Goal: Transaction & Acquisition: Download file/media

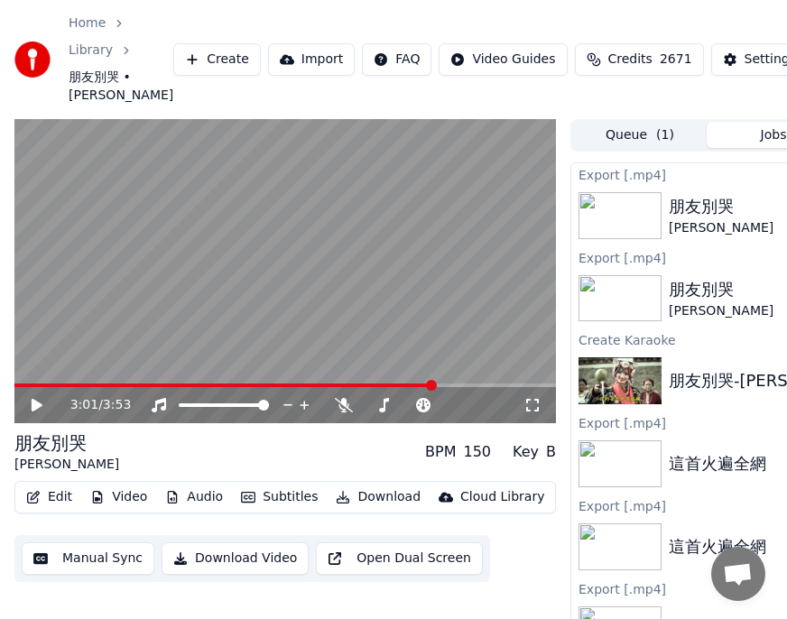
click at [92, 51] on link "Library" at bounding box center [91, 51] width 44 height 18
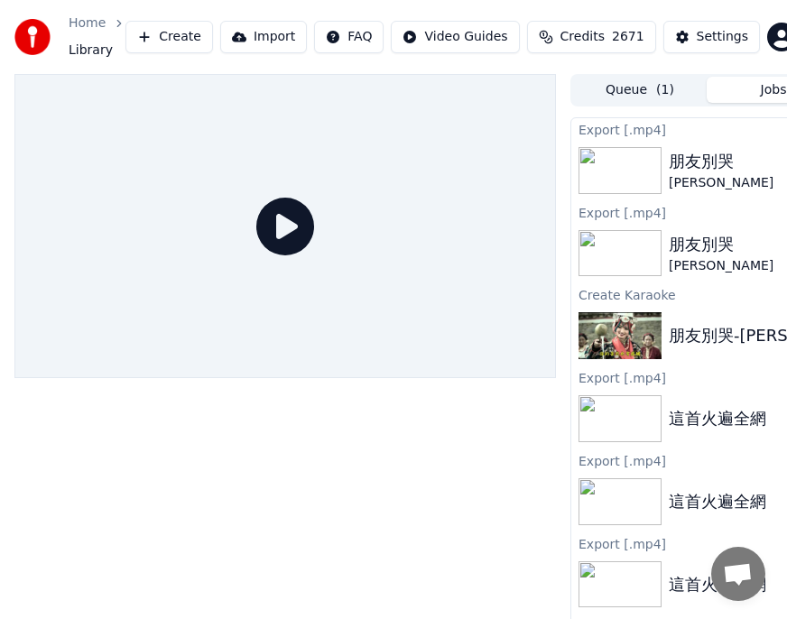
click at [84, 27] on link "Home" at bounding box center [87, 23] width 37 height 18
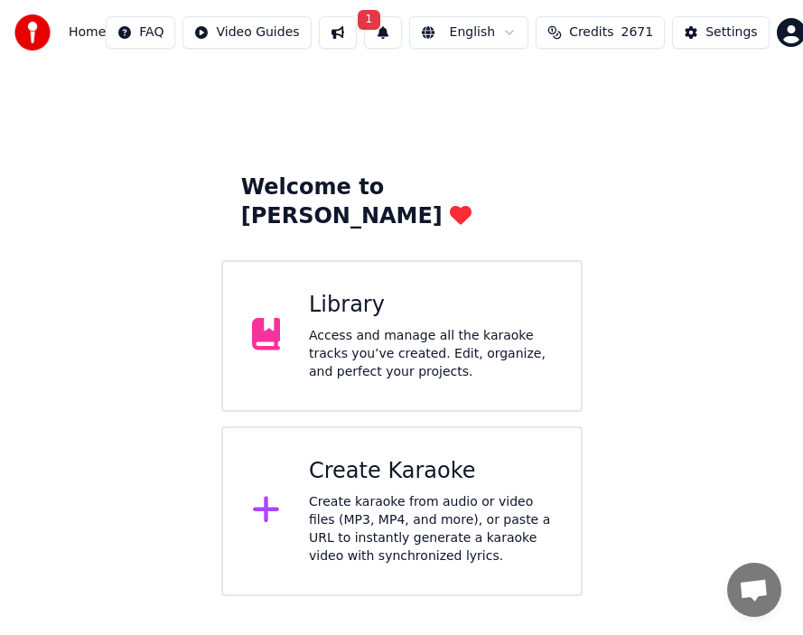
click at [376, 493] on div "Create karaoke from audio or video files (MP3, MP4, and more), or paste a URL t…" at bounding box center [430, 529] width 243 height 72
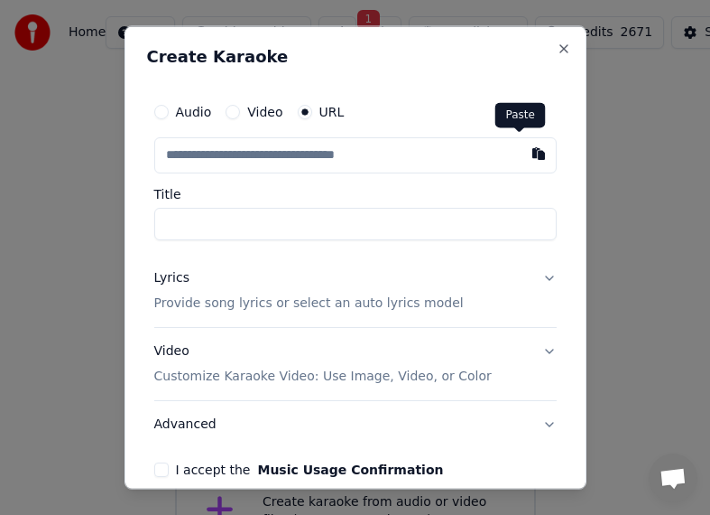
click at [521, 155] on button "button" at bounding box center [539, 153] width 36 height 32
type input "**********"
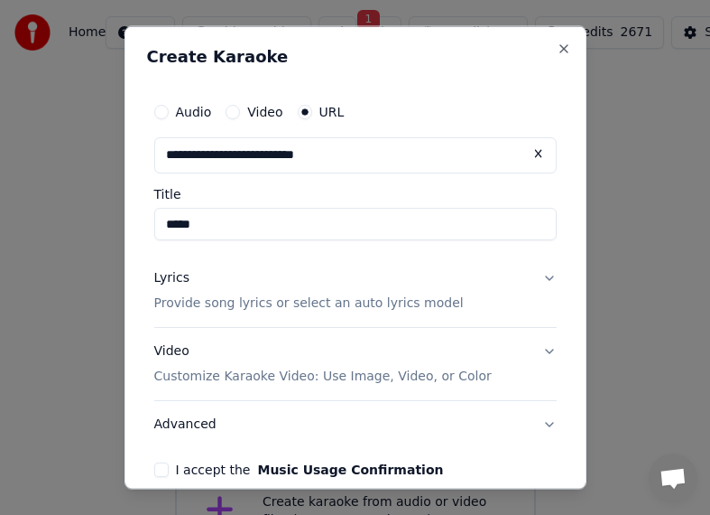
type input "*****"
click at [155, 468] on button "I accept the Music Usage Confirmation" at bounding box center [161, 468] width 14 height 14
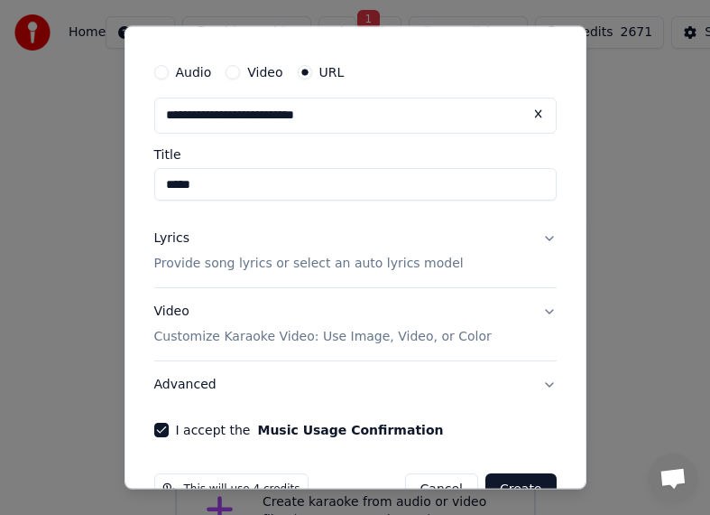
scroll to position [86, 0]
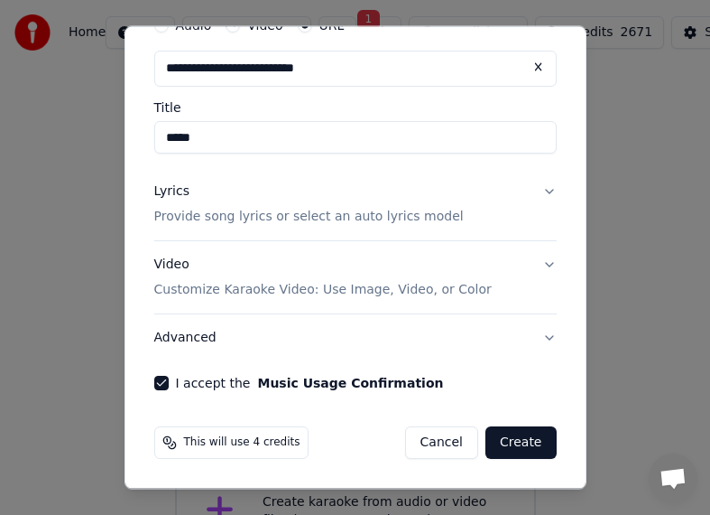
click at [503, 449] on button "Create" at bounding box center [521, 442] width 71 height 32
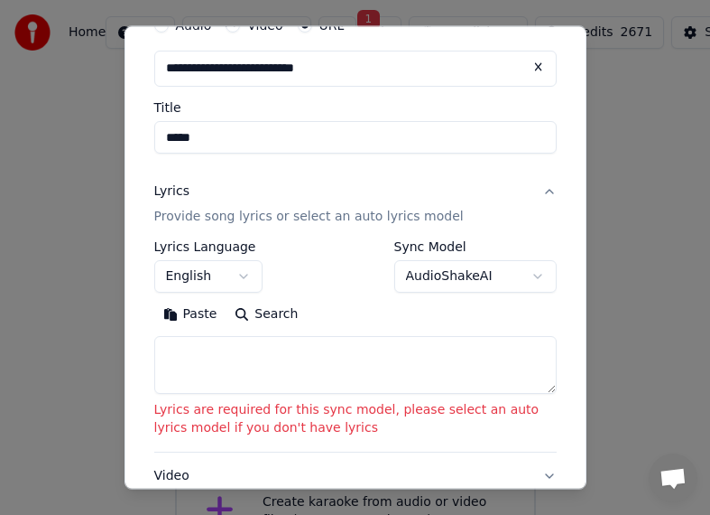
click at [214, 361] on textarea at bounding box center [355, 365] width 403 height 58
click at [198, 315] on button "Paste" at bounding box center [190, 314] width 72 height 29
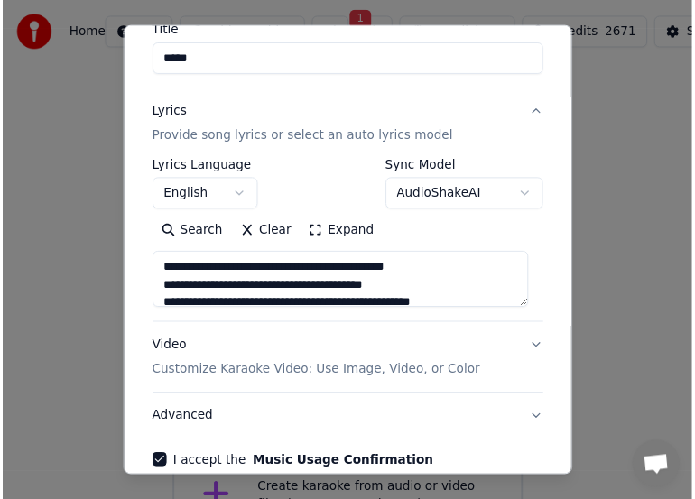
scroll to position [254, 0]
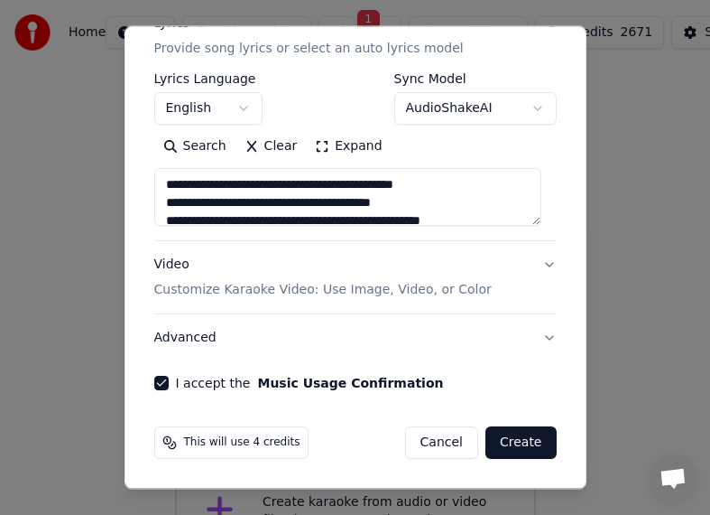
click at [505, 449] on button "Create" at bounding box center [521, 442] width 71 height 32
type textarea "**********"
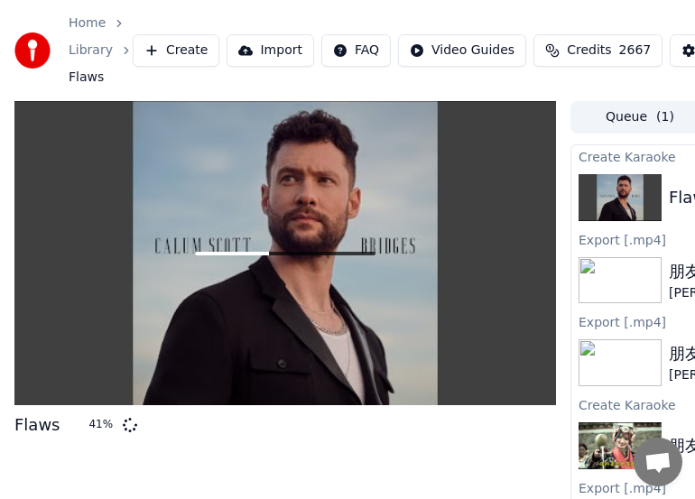
click at [523, 490] on div "Flaws 41 %" at bounding box center [285, 335] width 542 height 468
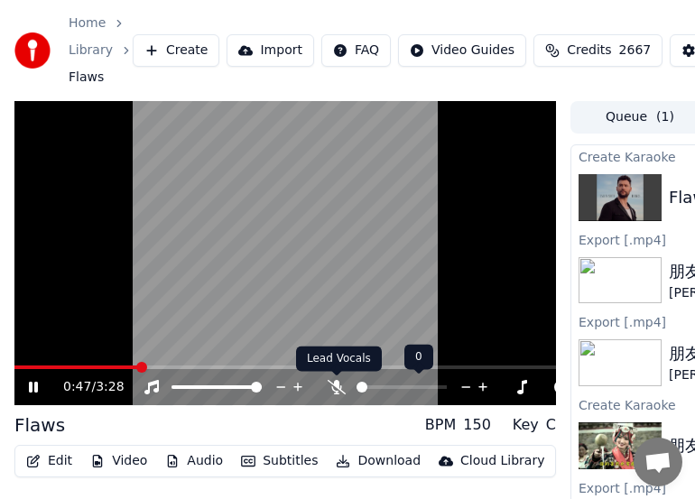
click at [344, 391] on icon at bounding box center [337, 387] width 18 height 14
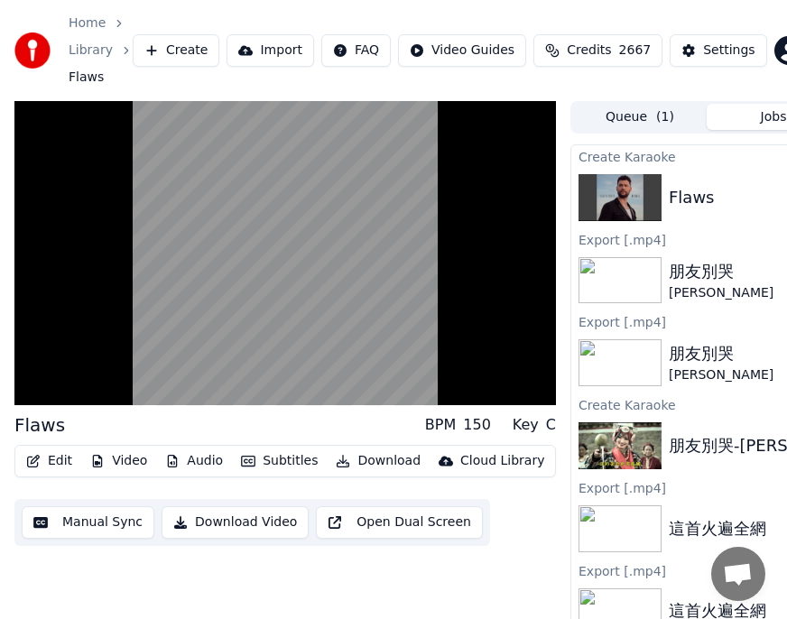
scroll to position [0, 190]
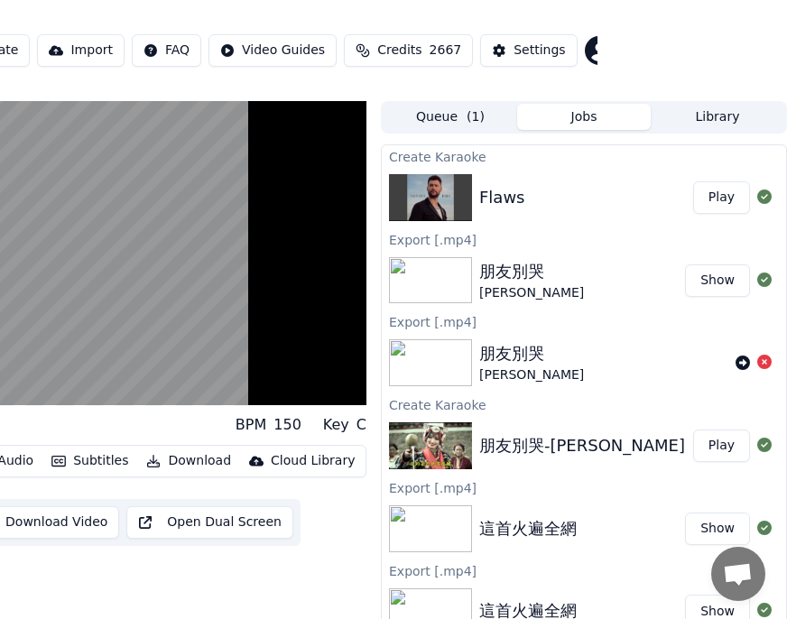
click at [558, 49] on div "Settings" at bounding box center [539, 51] width 51 height 18
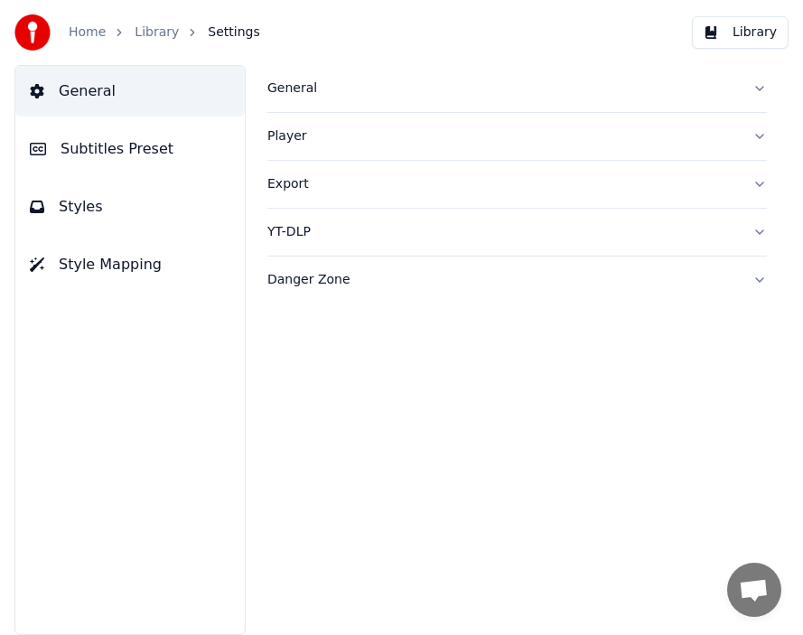
click at [117, 148] on span "Subtitles Preset" at bounding box center [116, 149] width 113 height 22
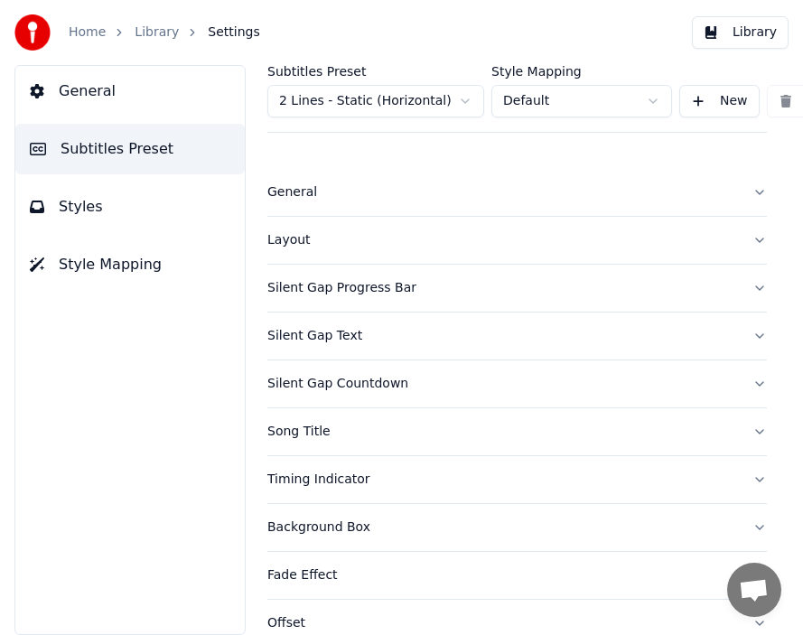
click at [77, 210] on span "Styles" at bounding box center [81, 207] width 44 height 22
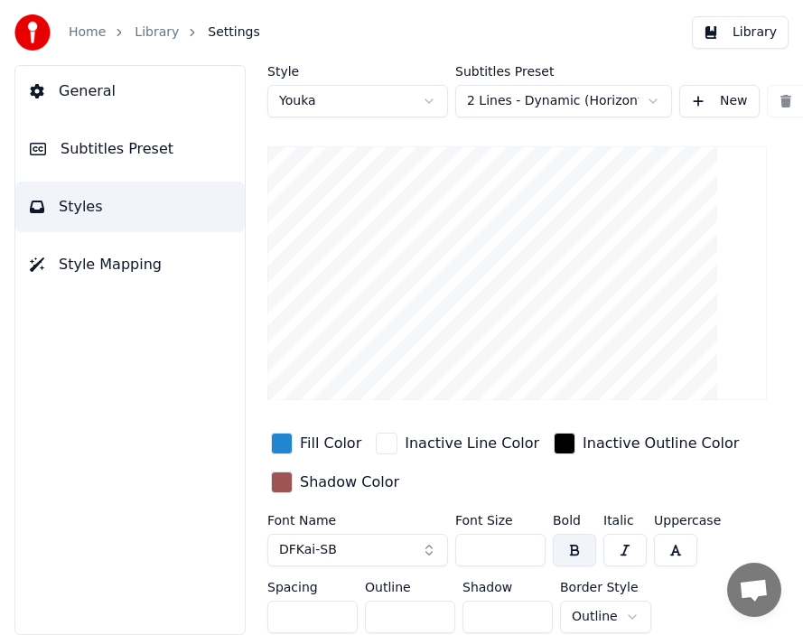
click at [424, 543] on button "DFKai-SB" at bounding box center [357, 550] width 181 height 32
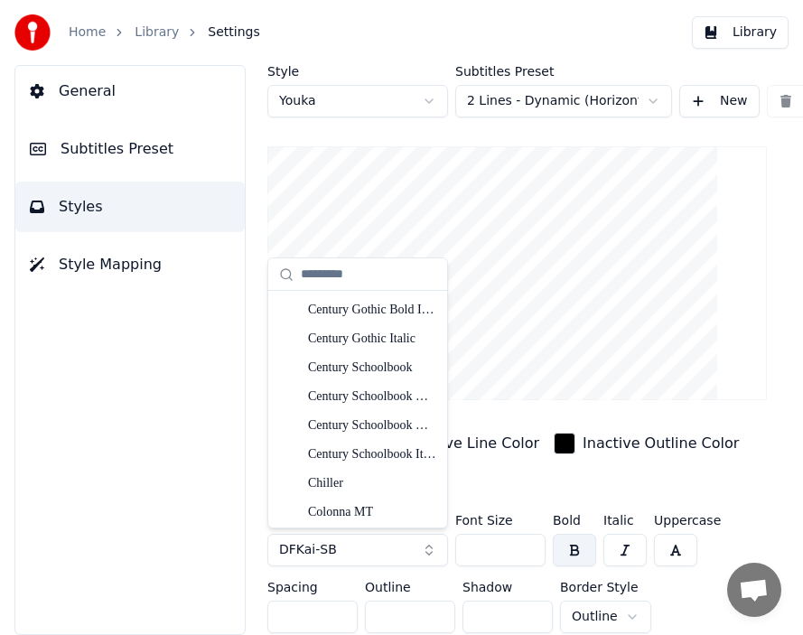
scroll to position [3154, 0]
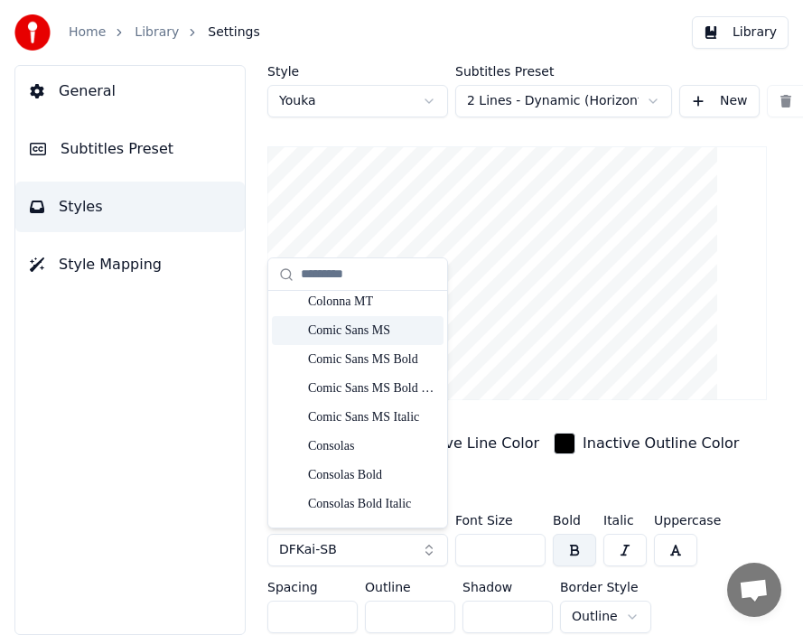
click at [359, 331] on div "Comic Sans MS" at bounding box center [372, 330] width 128 height 18
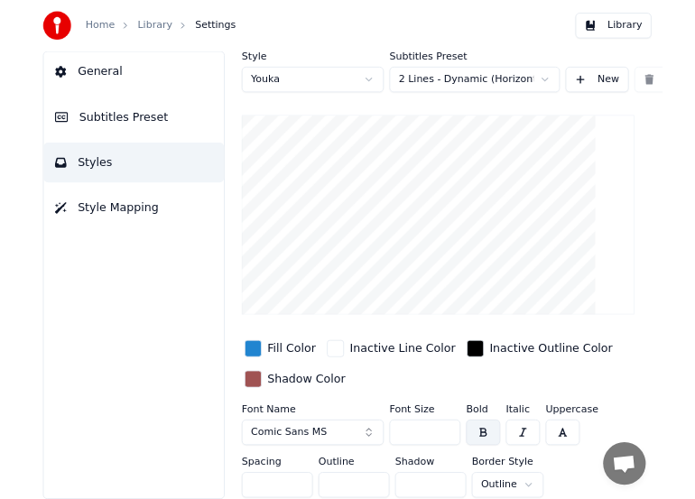
scroll to position [0, 275]
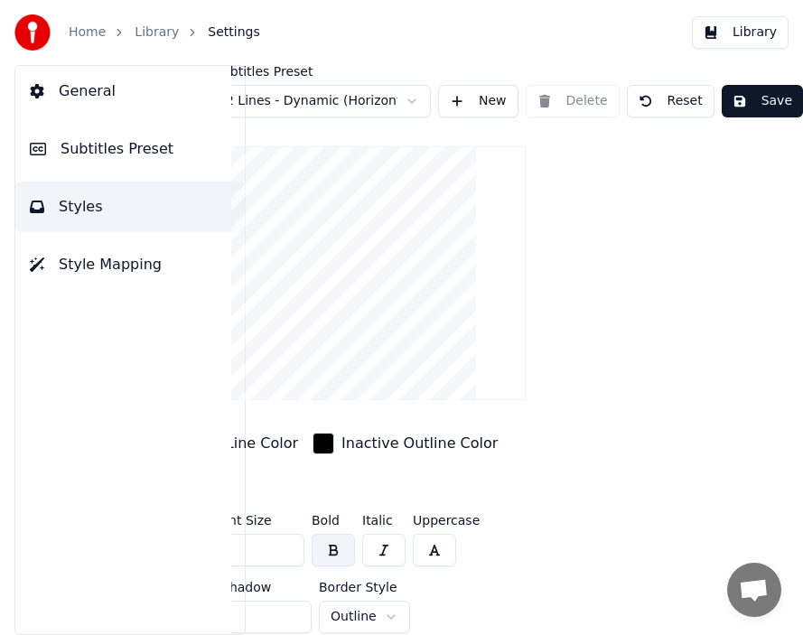
click at [747, 106] on button "Save" at bounding box center [761, 101] width 81 height 32
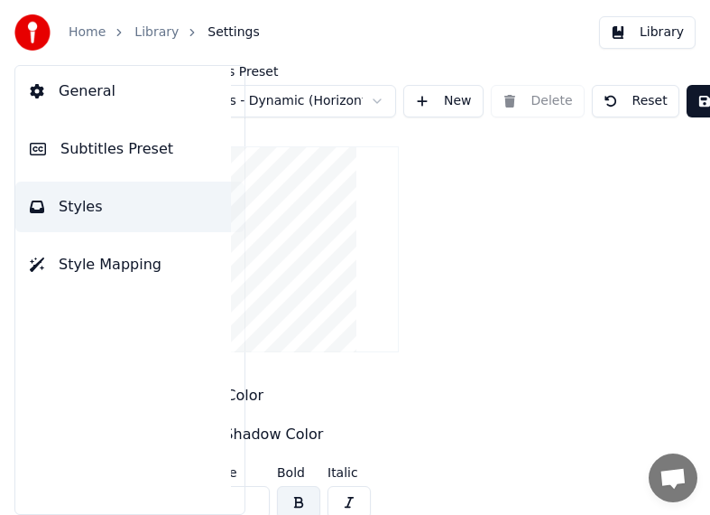
click at [158, 35] on link "Library" at bounding box center [157, 32] width 44 height 18
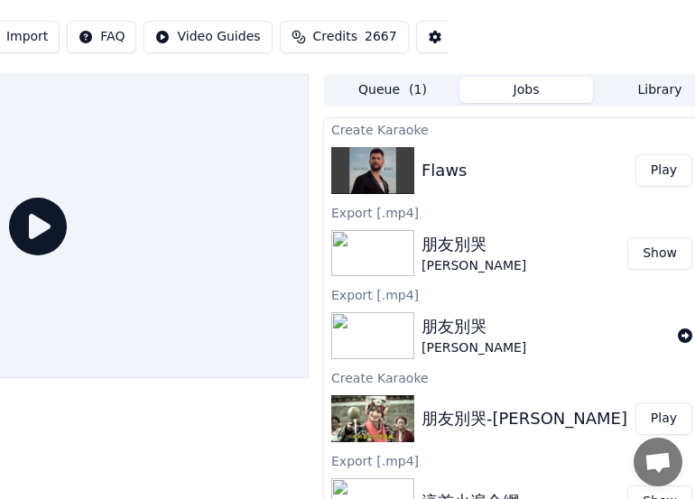
scroll to position [0, 282]
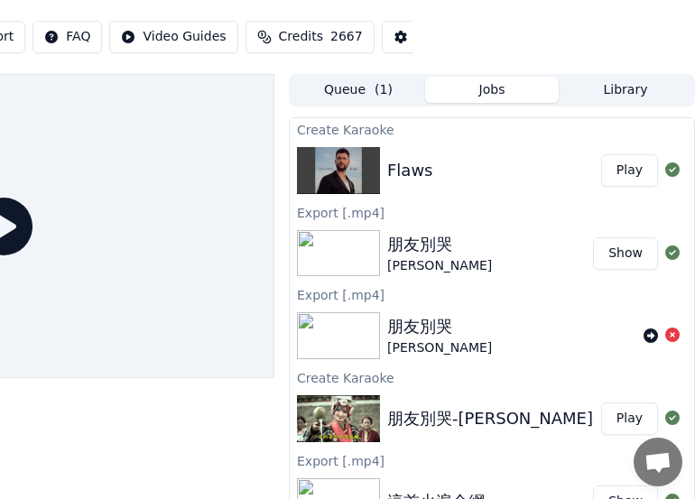
click at [623, 167] on button "Play" at bounding box center [629, 170] width 57 height 32
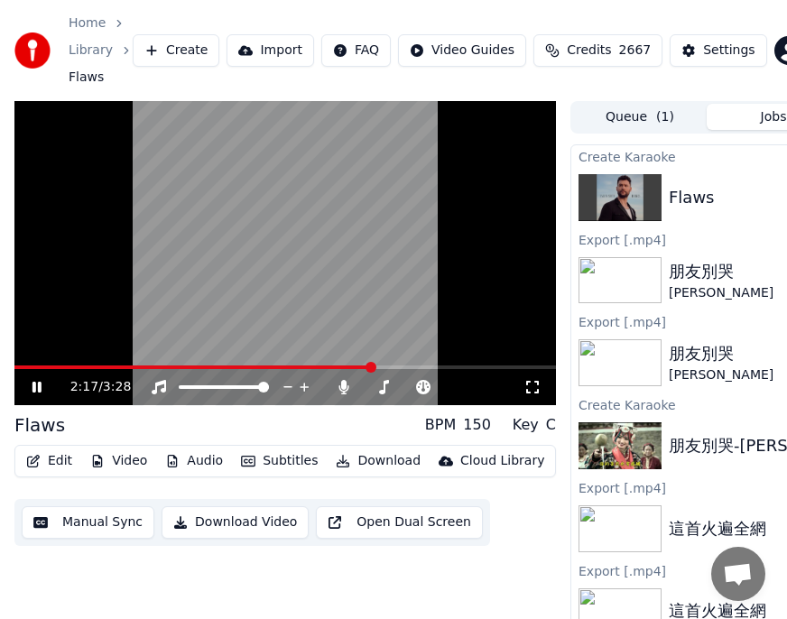
click at [38, 385] on icon at bounding box center [36, 387] width 9 height 11
click at [747, 53] on div "Settings" at bounding box center [728, 51] width 51 height 18
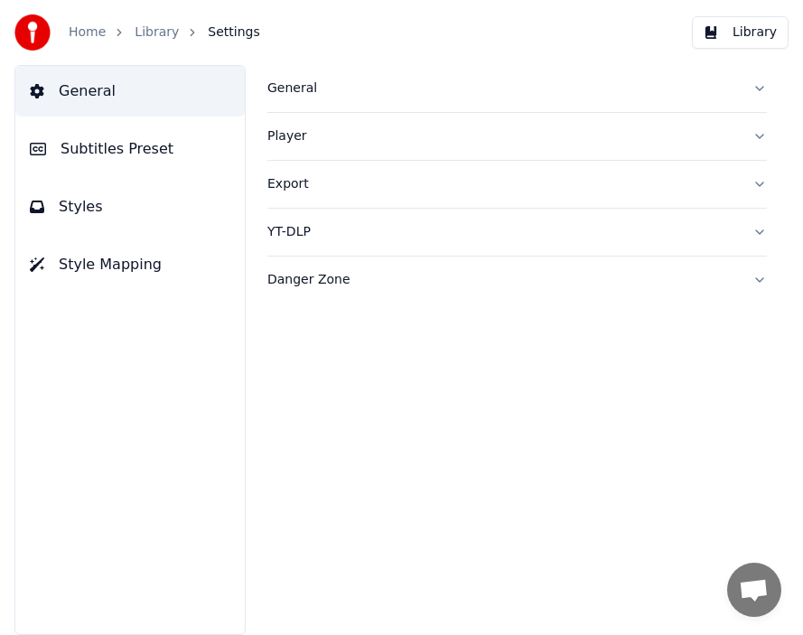
click at [107, 150] on span "Subtitles Preset" at bounding box center [116, 149] width 113 height 22
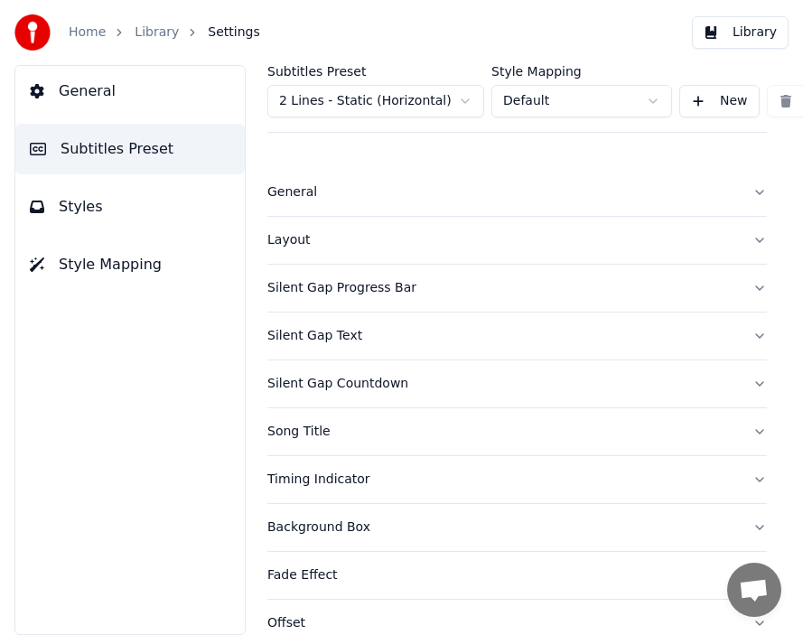
click at [288, 242] on div "Layout" at bounding box center [502, 240] width 470 height 18
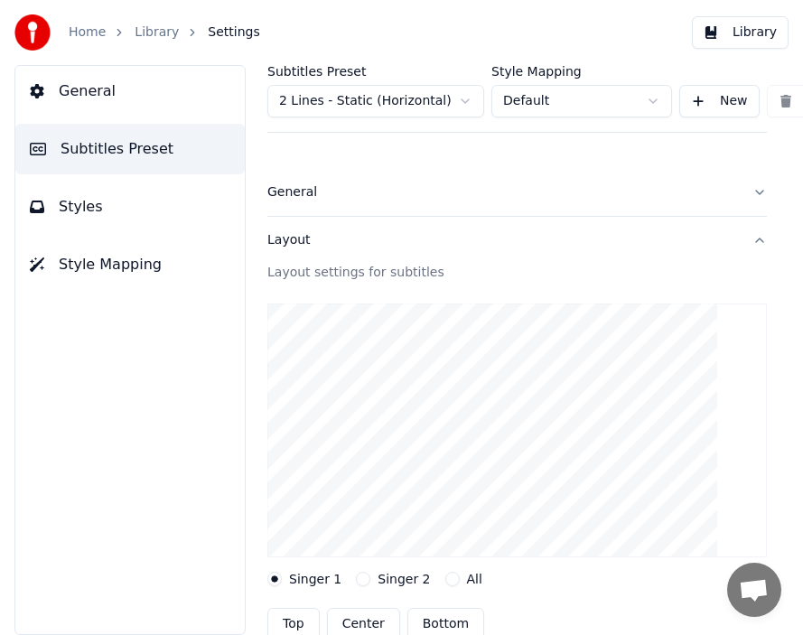
click at [73, 202] on span "Styles" at bounding box center [81, 207] width 44 height 22
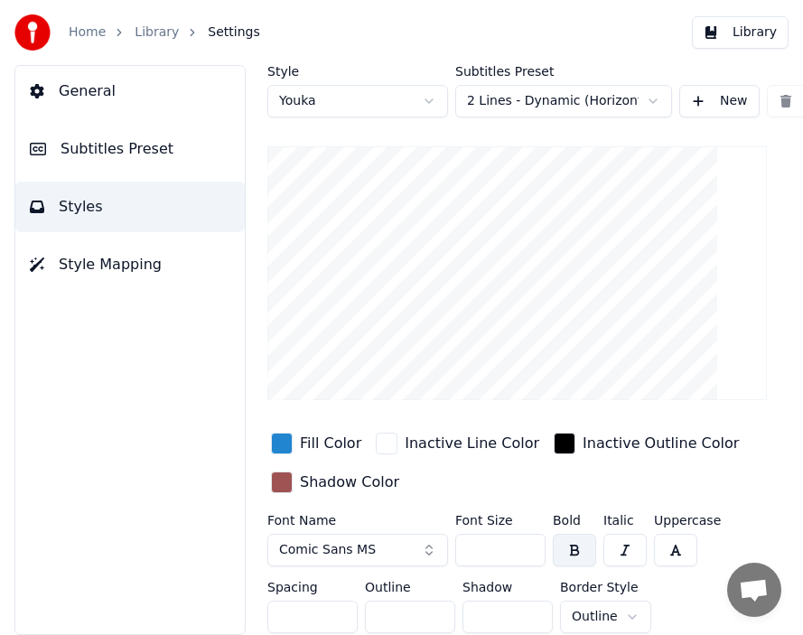
click at [87, 149] on span "Subtitles Preset" at bounding box center [116, 149] width 113 height 22
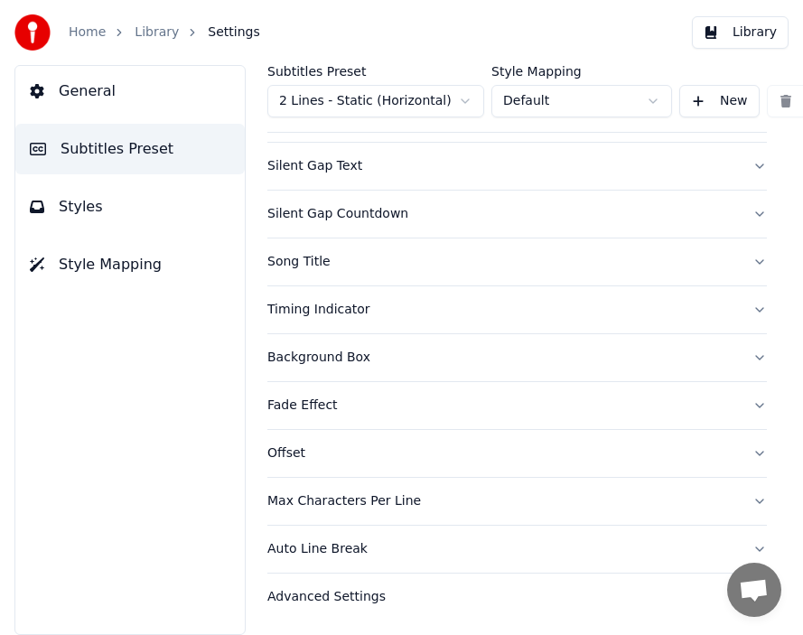
scroll to position [185, 0]
click at [368, 493] on div "Max Characters Per Line" at bounding box center [502, 501] width 470 height 18
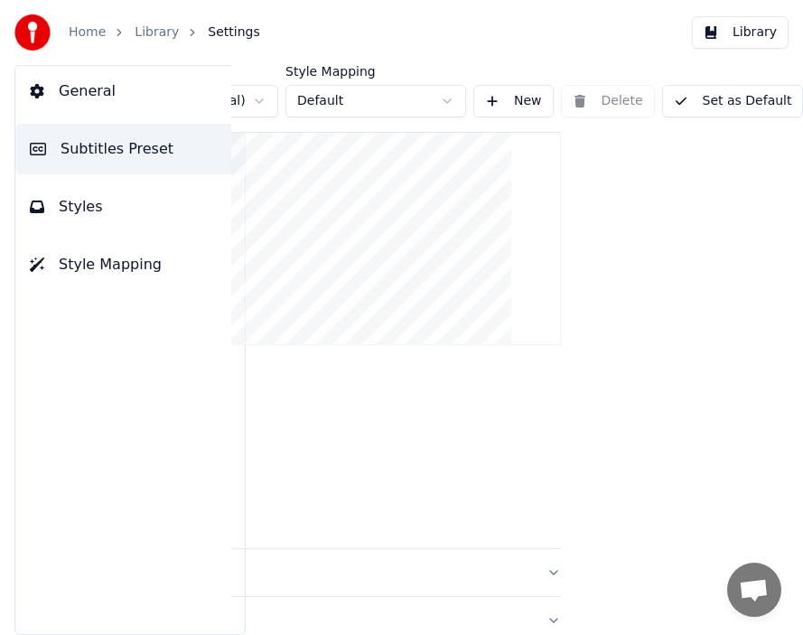
scroll to position [643, 204]
click at [750, 99] on button "Set as Default" at bounding box center [735, 101] width 142 height 32
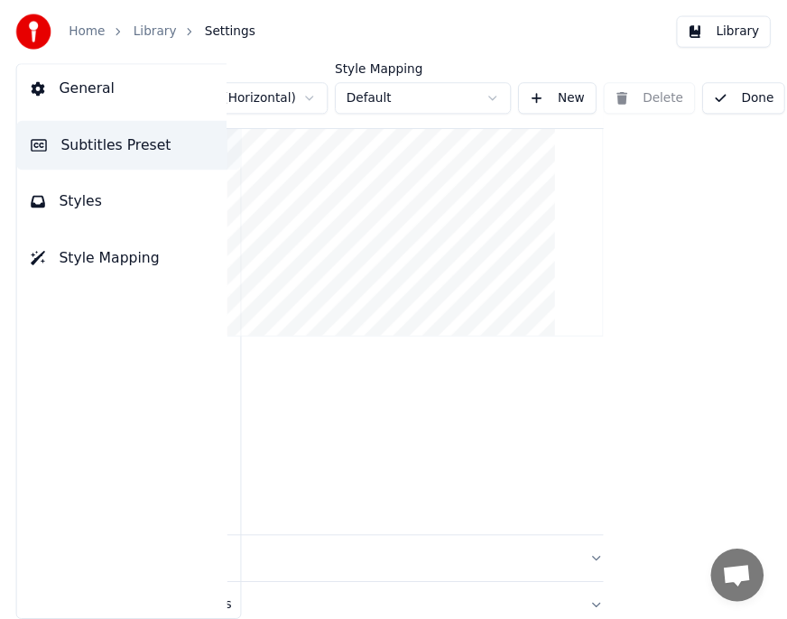
scroll to position [643, 182]
click at [753, 98] on button "Done" at bounding box center [761, 101] width 86 height 32
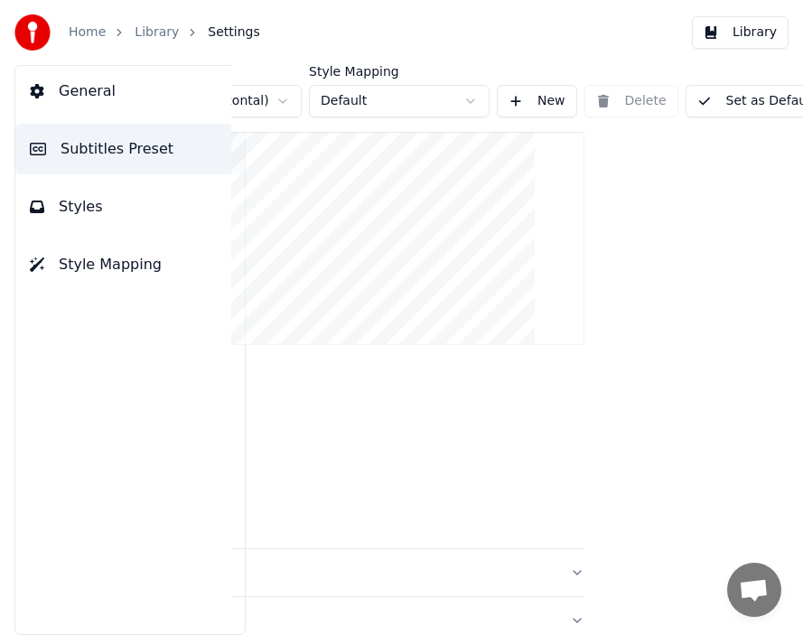
click at [152, 32] on link "Library" at bounding box center [157, 32] width 44 height 18
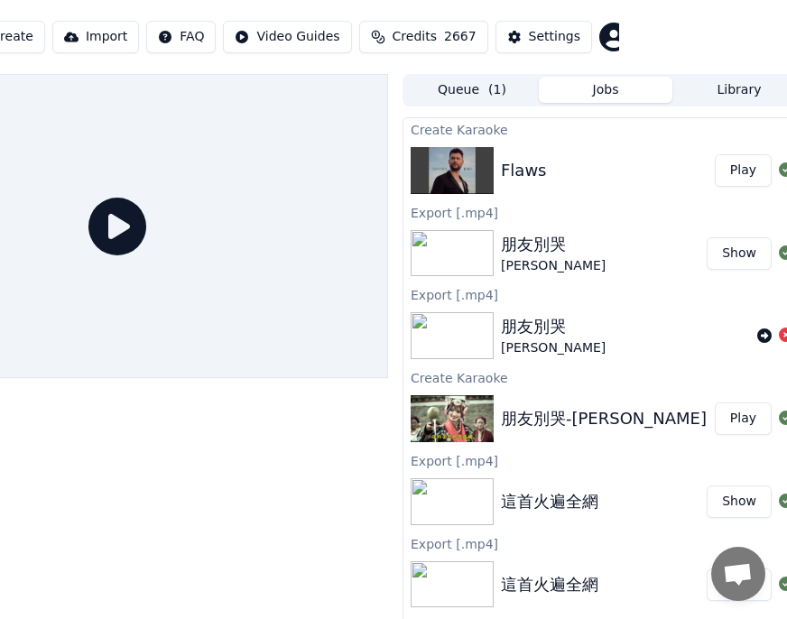
scroll to position [0, 190]
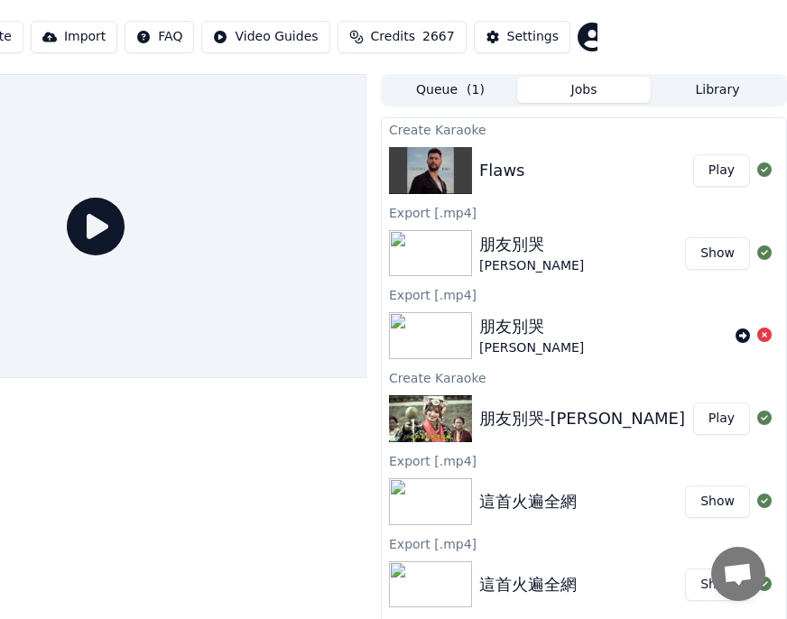
click at [712, 170] on button "Play" at bounding box center [721, 170] width 57 height 32
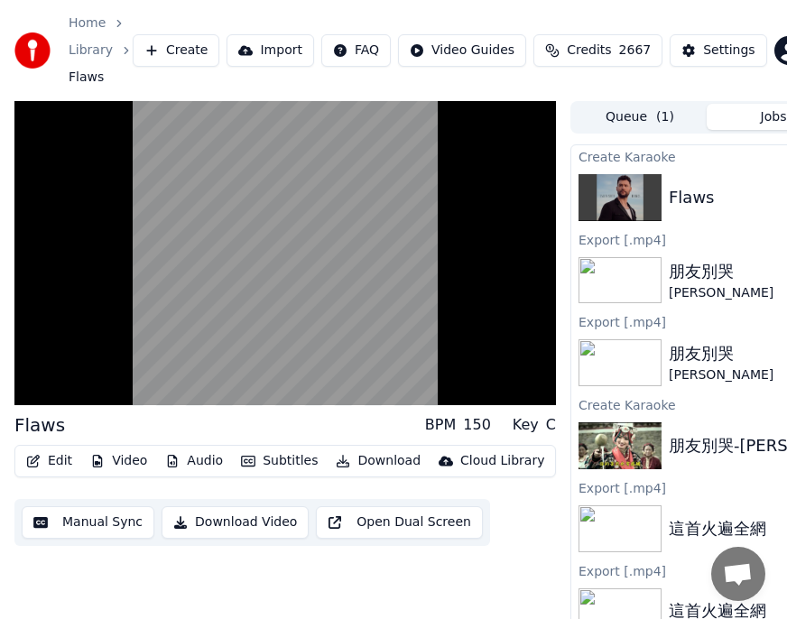
click at [280, 460] on button "Subtitles" at bounding box center [279, 461] width 91 height 25
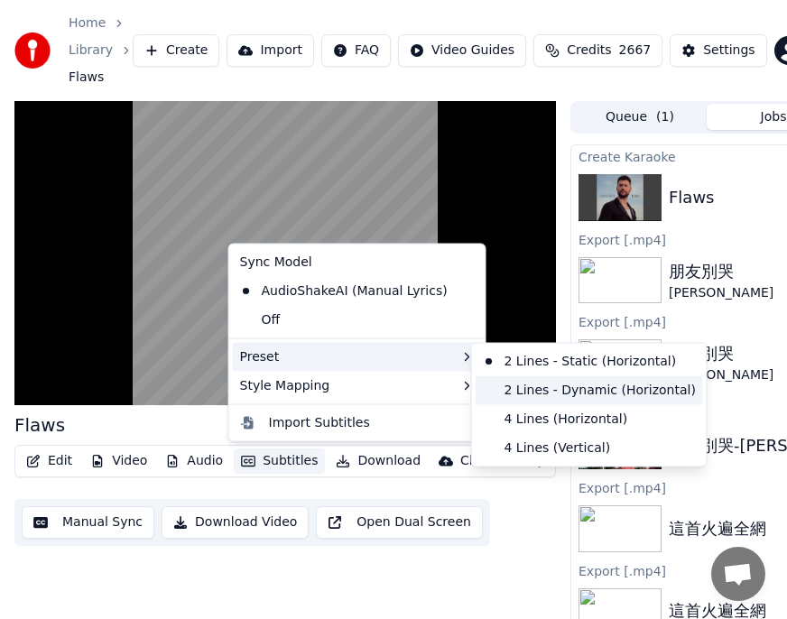
click at [590, 391] on div "2 Lines - Dynamic (Horizontal)" at bounding box center [589, 390] width 227 height 29
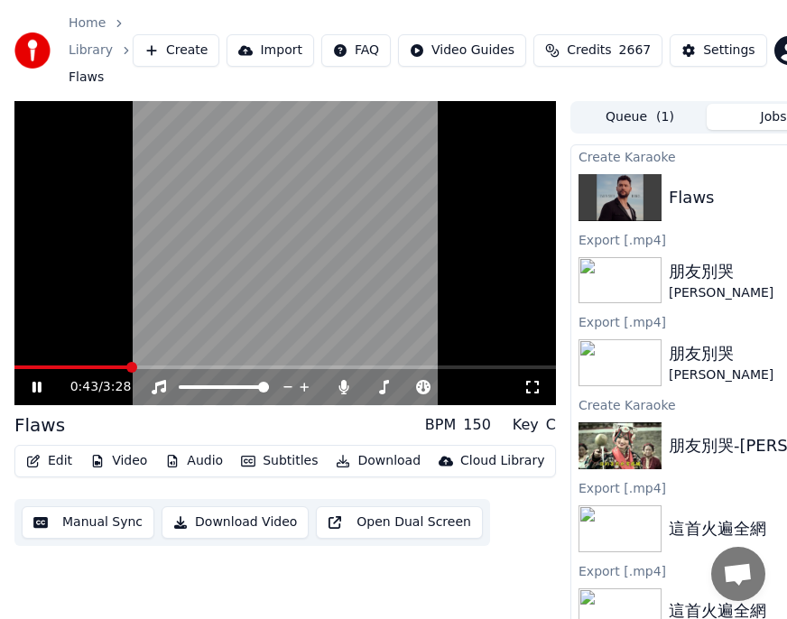
click at [375, 463] on button "Download" at bounding box center [378, 461] width 99 height 25
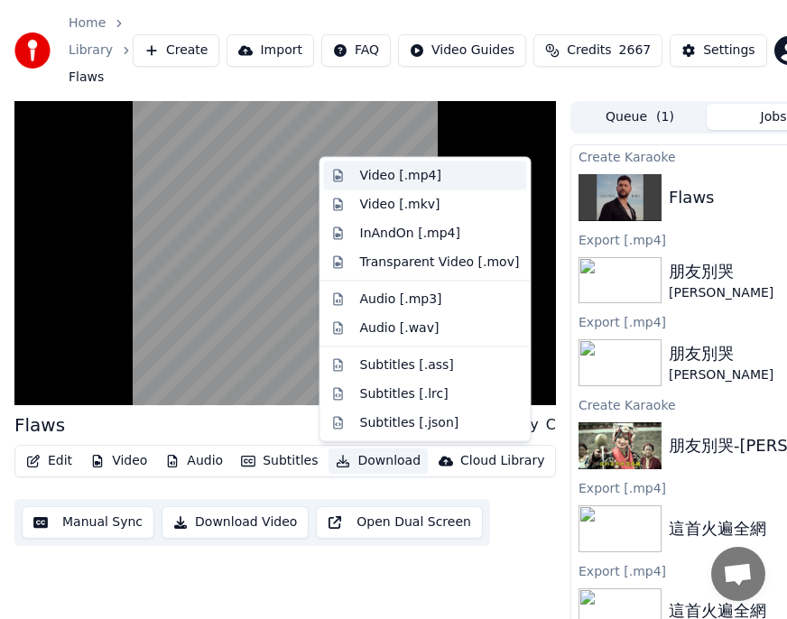
click at [385, 177] on div "Video [.mp4]" at bounding box center [400, 176] width 81 height 18
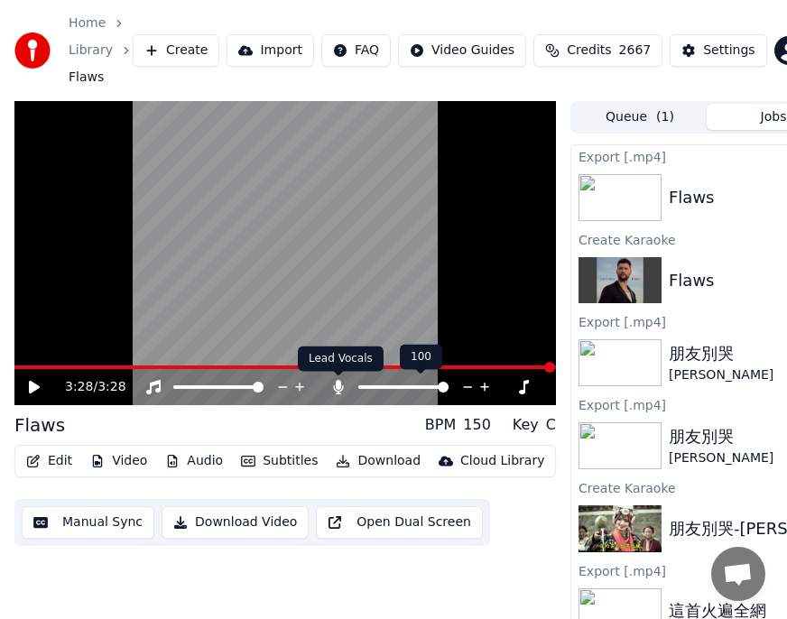
click at [339, 390] on icon at bounding box center [339, 387] width 18 height 14
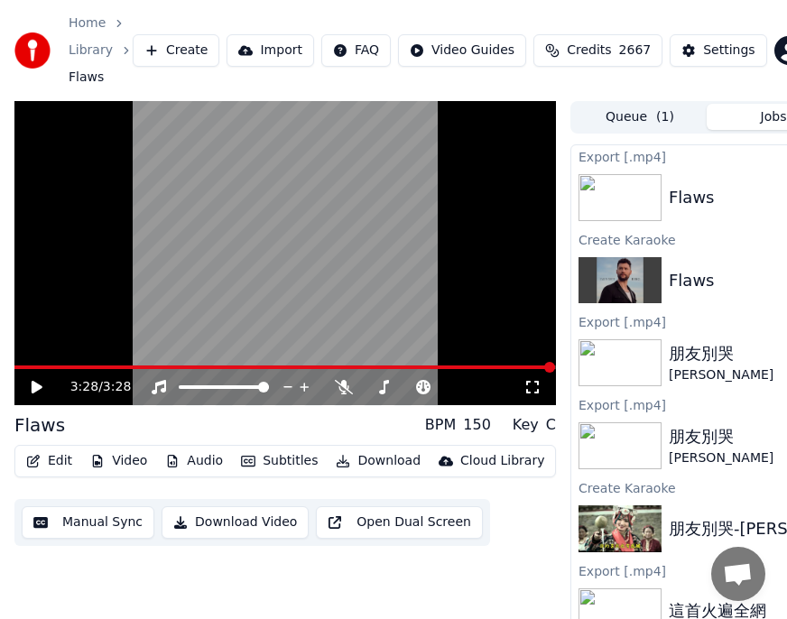
click at [376, 463] on button "Download" at bounding box center [378, 461] width 99 height 25
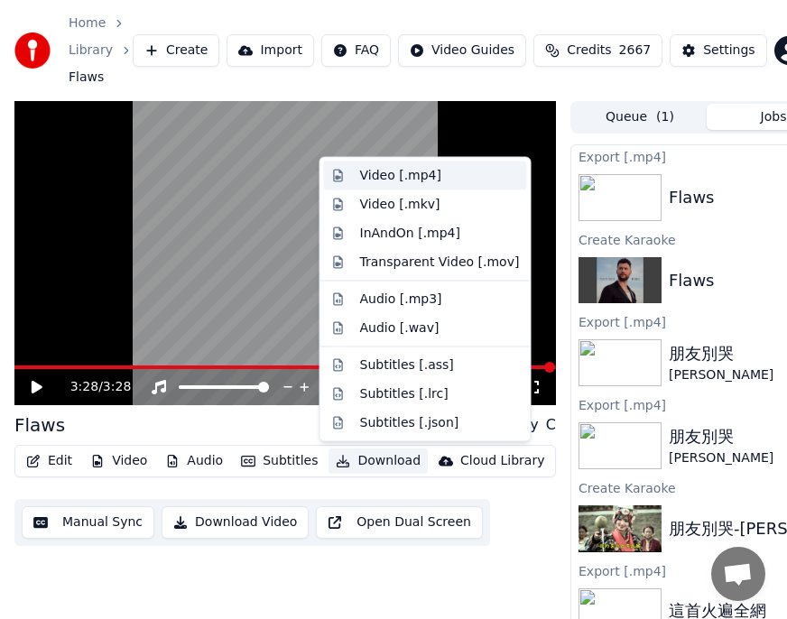
click at [395, 177] on div "Video [.mp4]" at bounding box center [400, 176] width 81 height 18
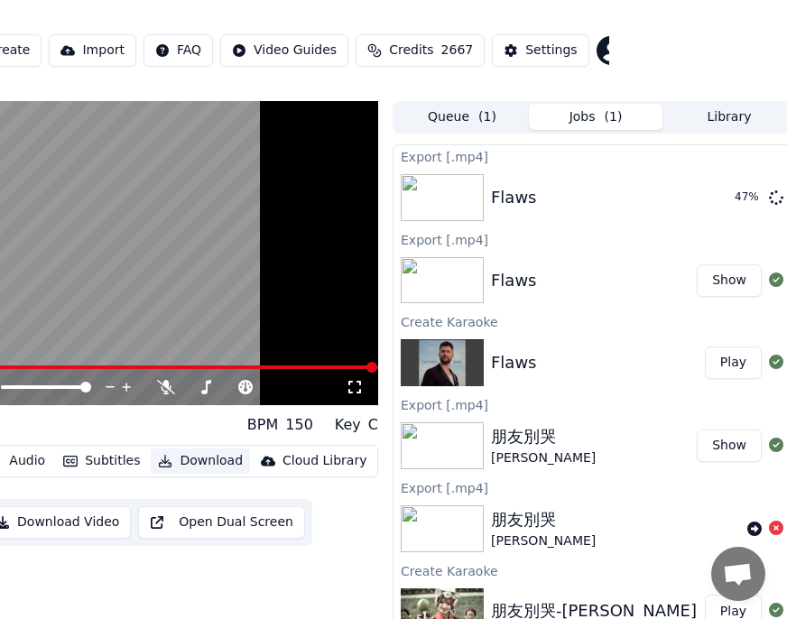
scroll to position [0, 190]
